Goal: Transaction & Acquisition: Purchase product/service

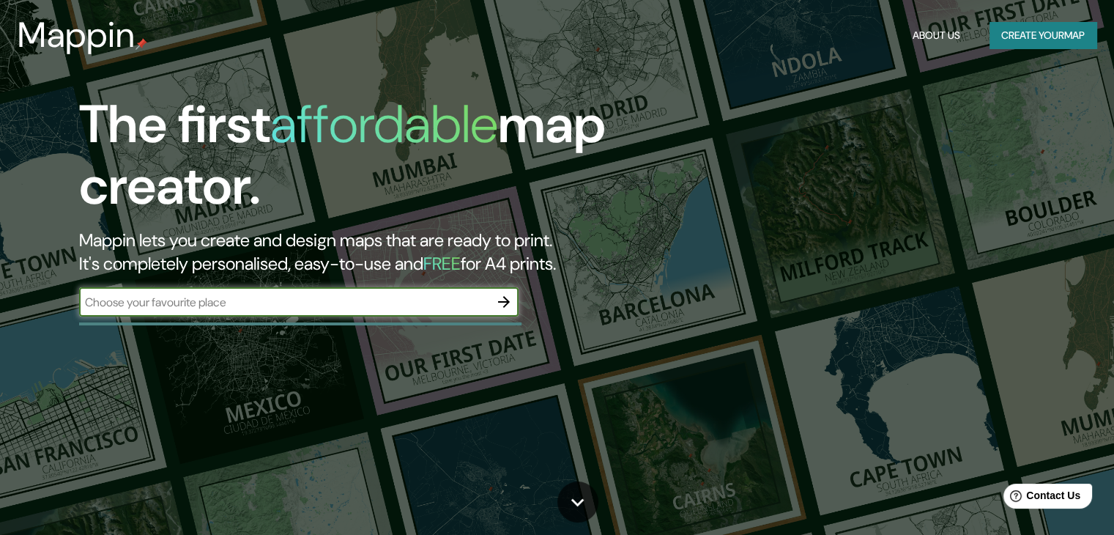
click at [1040, 28] on button "Create your map" at bounding box center [1042, 35] width 107 height 27
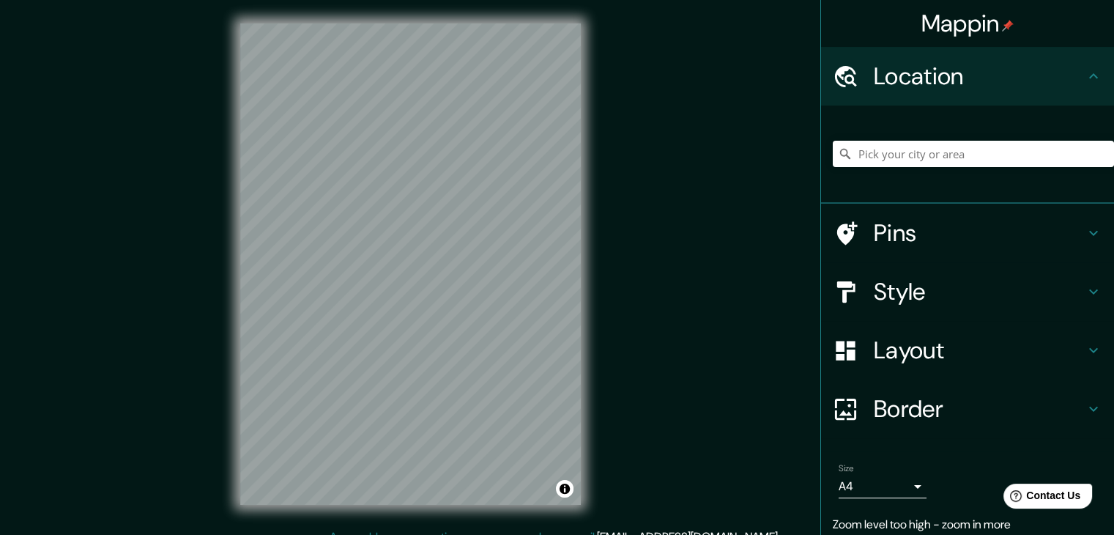
click at [639, 285] on div "Mappin Location Pins Style Layout Border Choose a border. Hint : you can make l…" at bounding box center [557, 275] width 1114 height 551
click at [972, 237] on h4 "Pins" at bounding box center [979, 232] width 211 height 29
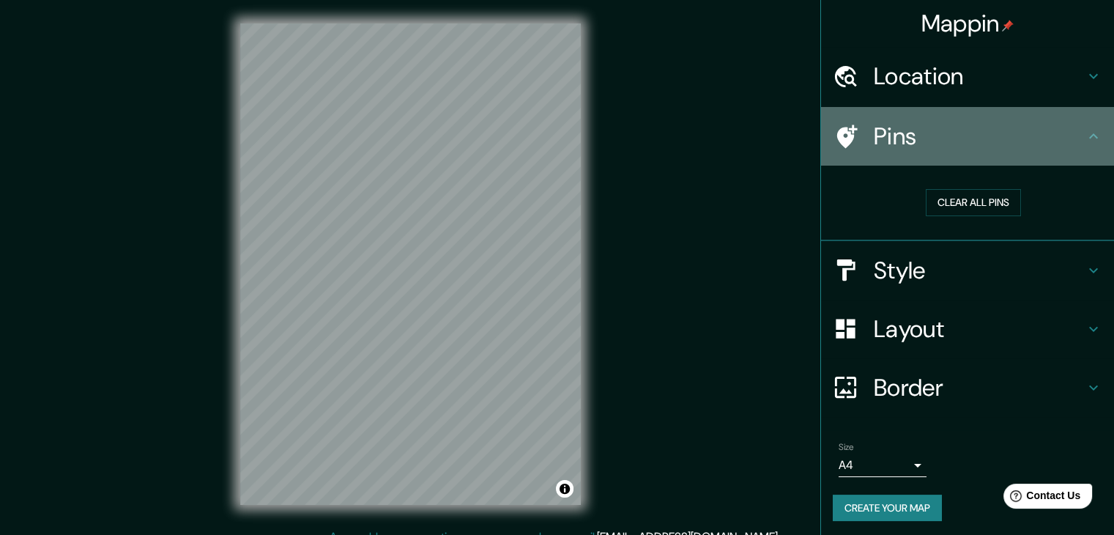
click at [1043, 152] on div "Pins" at bounding box center [967, 136] width 293 height 59
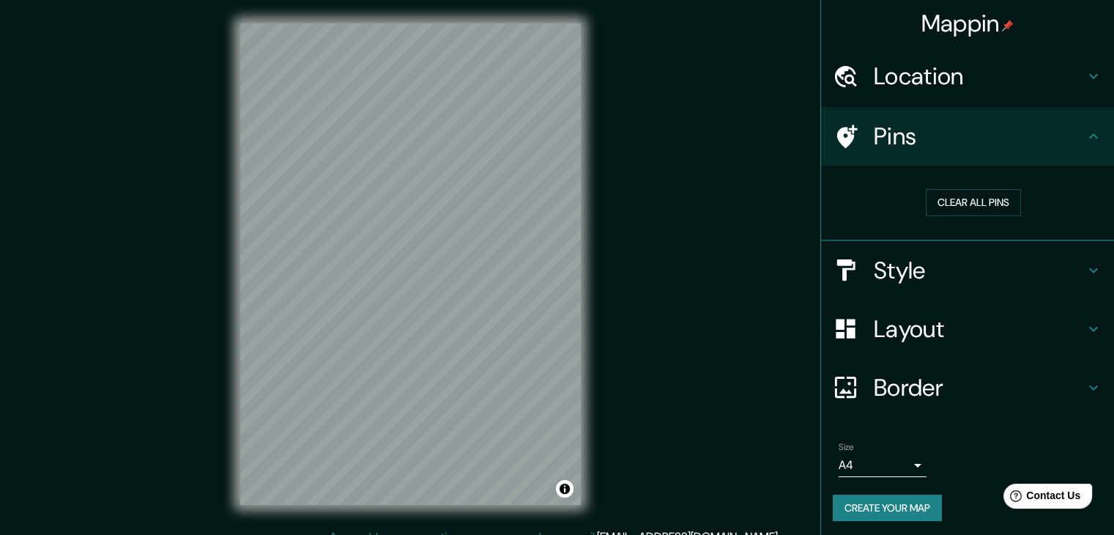
click at [997, 75] on h4 "Location" at bounding box center [979, 76] width 211 height 29
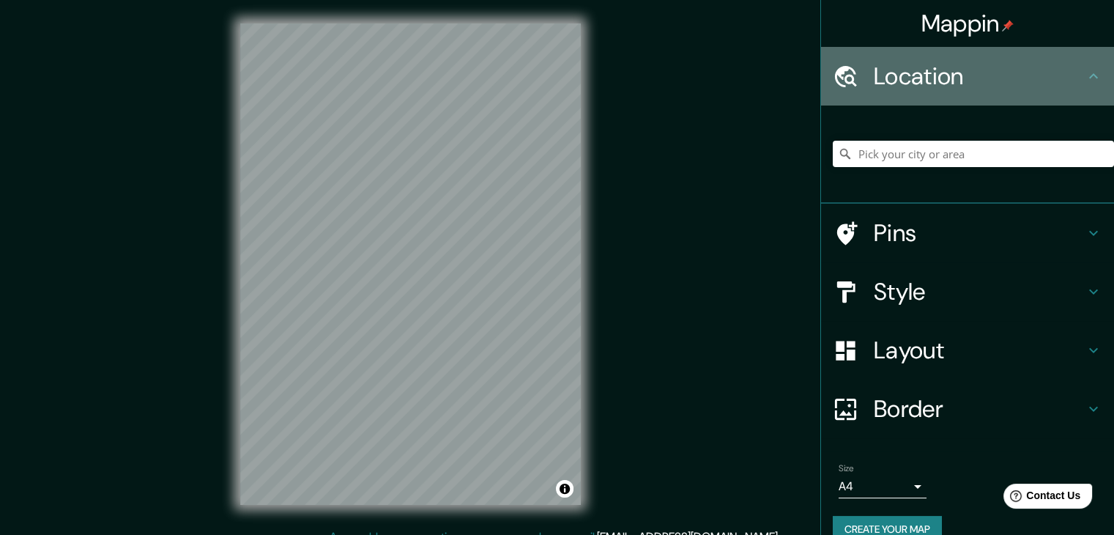
click at [997, 75] on h4 "Location" at bounding box center [979, 76] width 211 height 29
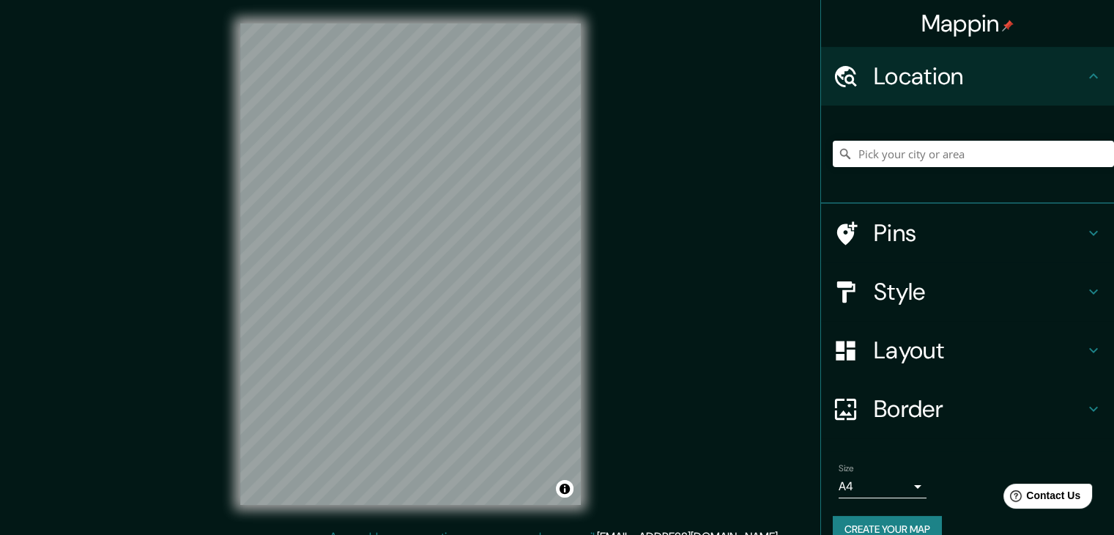
click at [899, 522] on button "Create your map" at bounding box center [887, 528] width 109 height 27
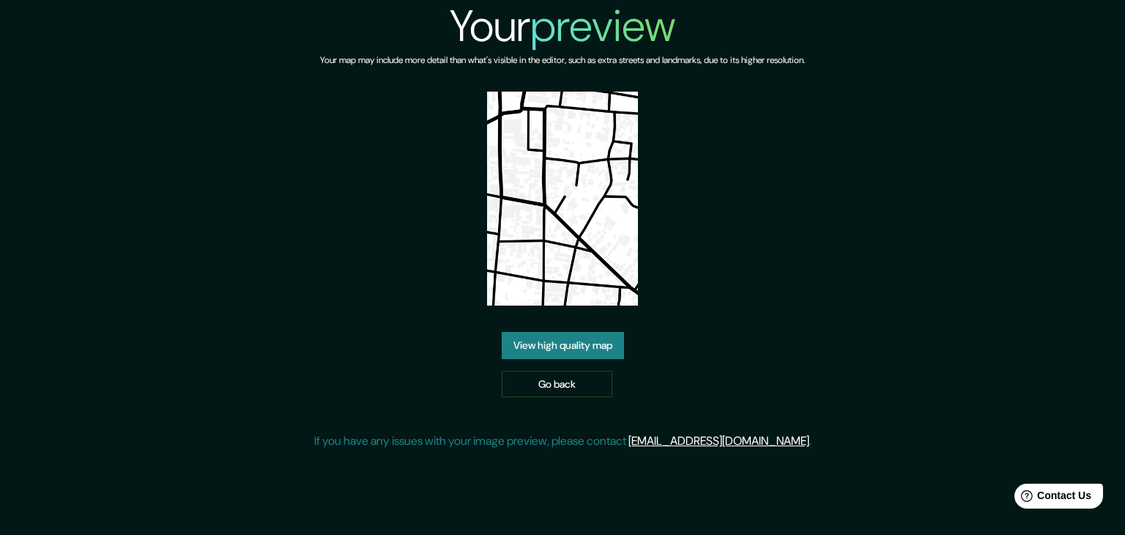
click at [577, 349] on link "View high quality map" at bounding box center [563, 345] width 122 height 27
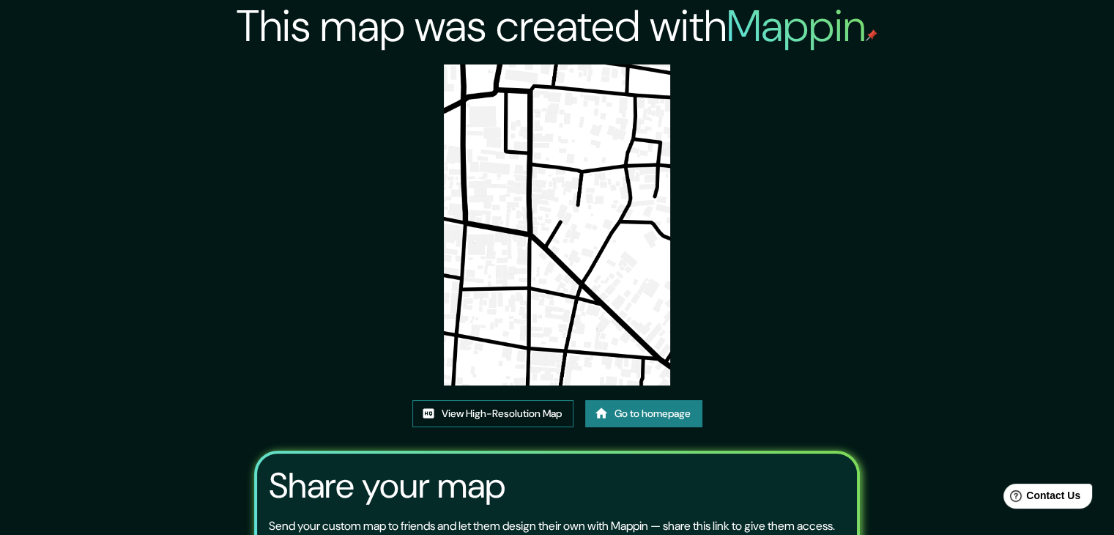
click at [542, 414] on link "View High-Resolution Map" at bounding box center [492, 413] width 161 height 27
